Goal: Navigation & Orientation: Find specific page/section

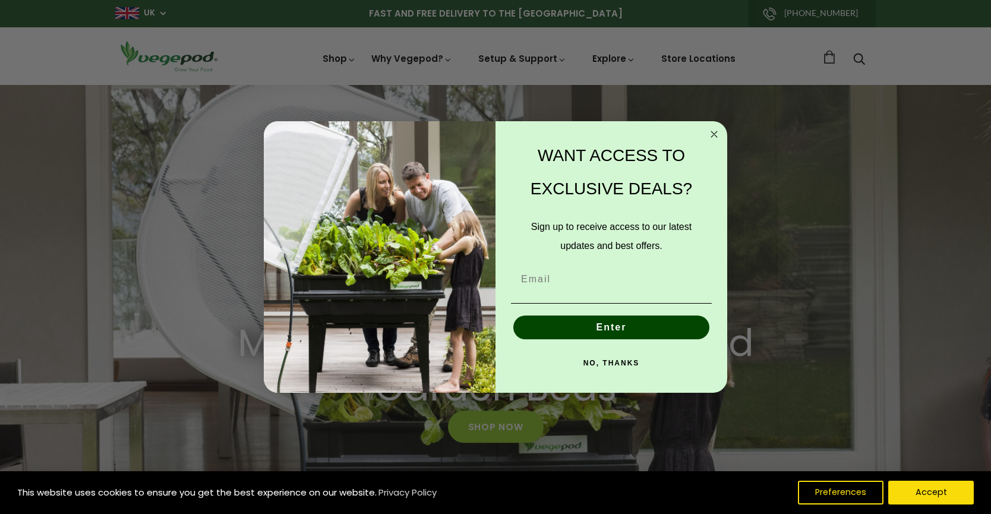
scroll to position [0, 190]
click at [718, 133] on circle "Close dialog" at bounding box center [715, 135] width 14 height 14
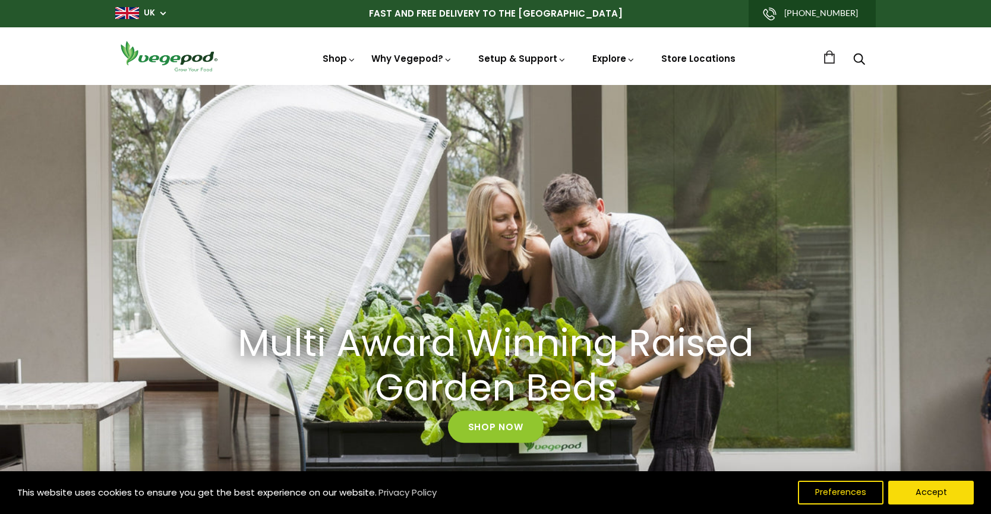
scroll to position [1, 0]
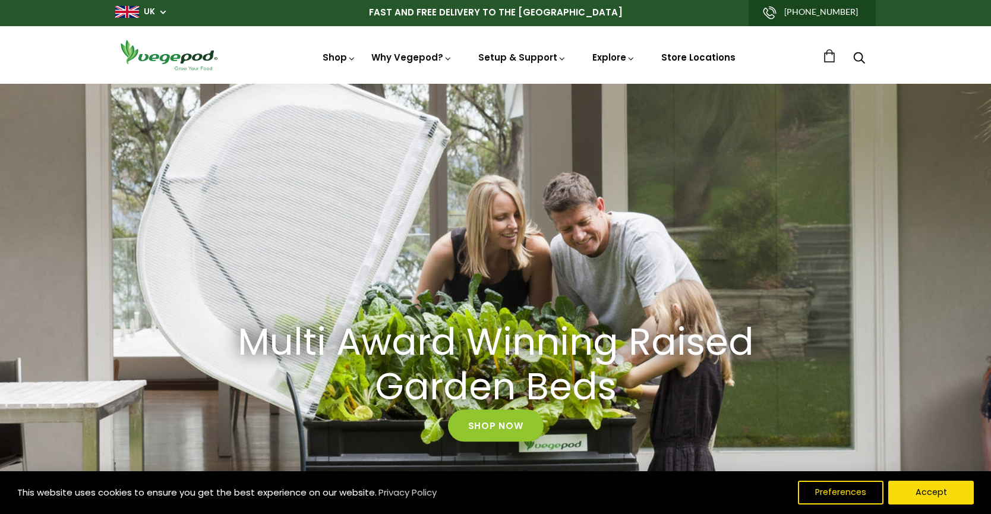
click at [717, 61] on link "Store Locations" at bounding box center [699, 57] width 74 height 12
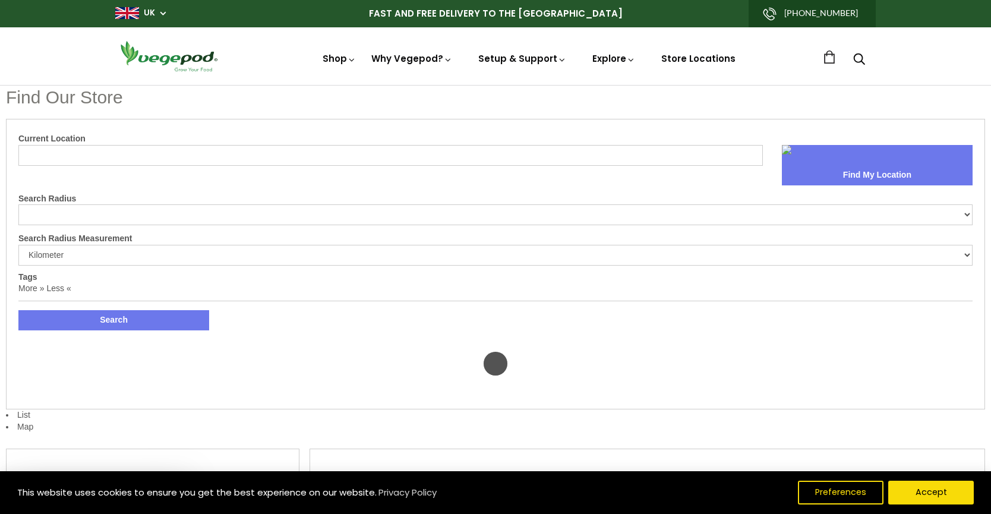
select select "m"
